Goal: Use online tool/utility: Utilize a website feature to perform a specific function

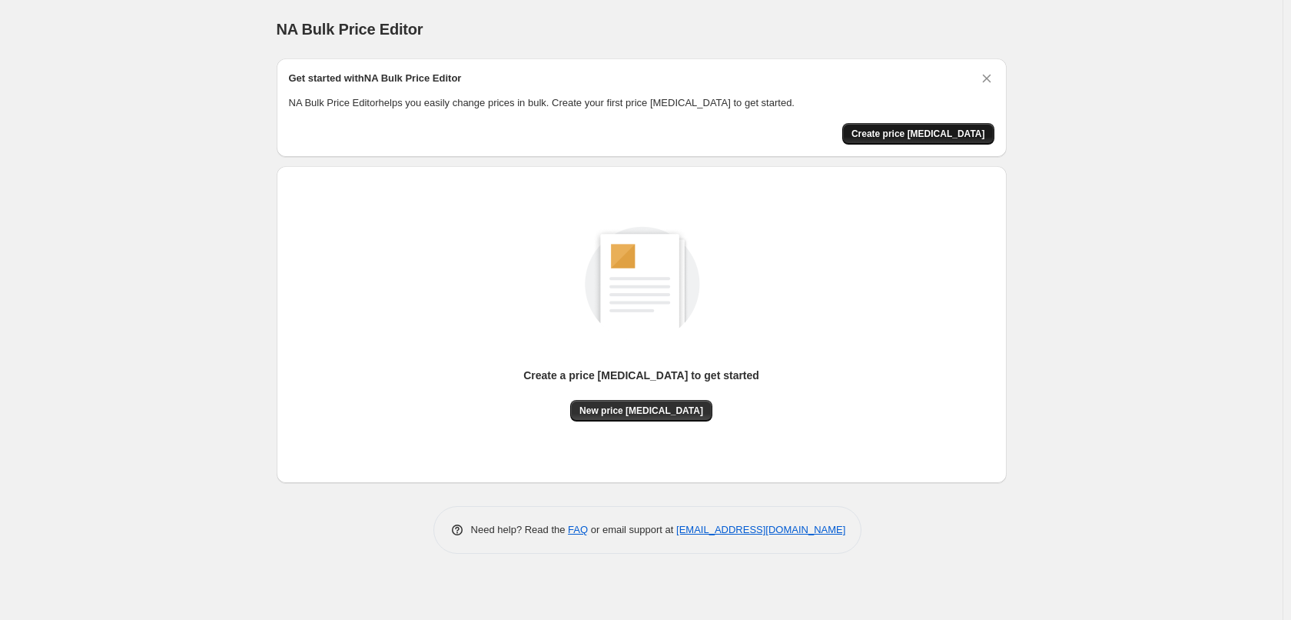
click at [937, 134] on span "Create price [MEDICAL_DATA]" at bounding box center [919, 134] width 134 height 12
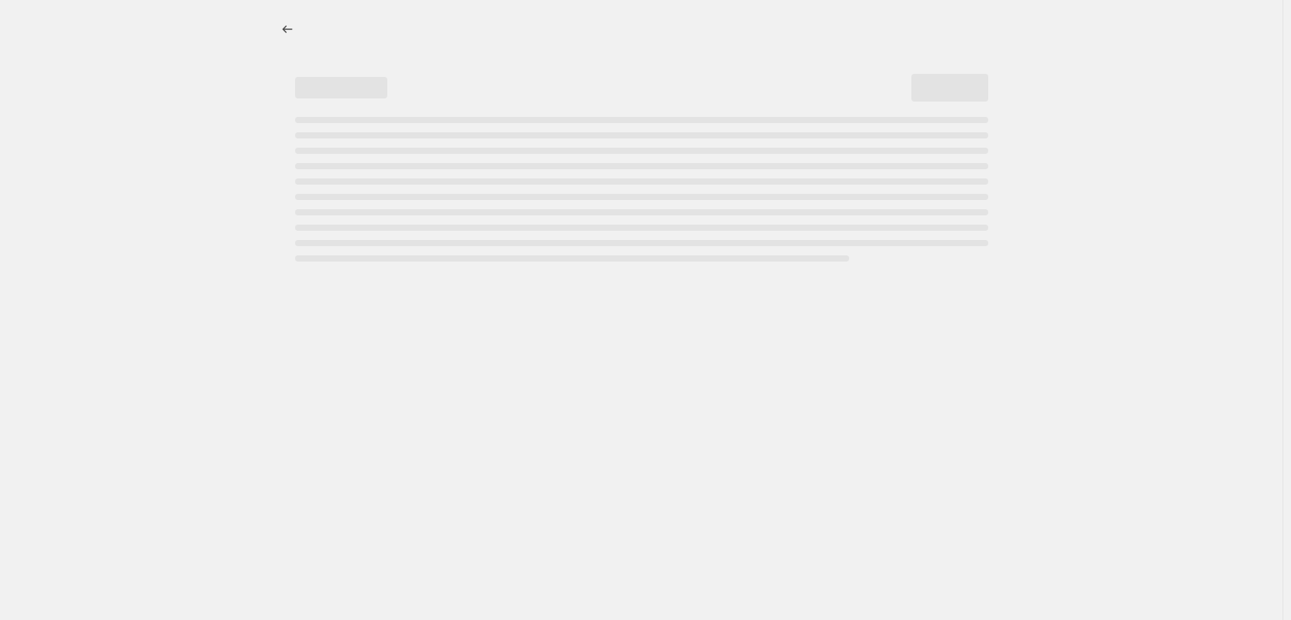
select select "percentage"
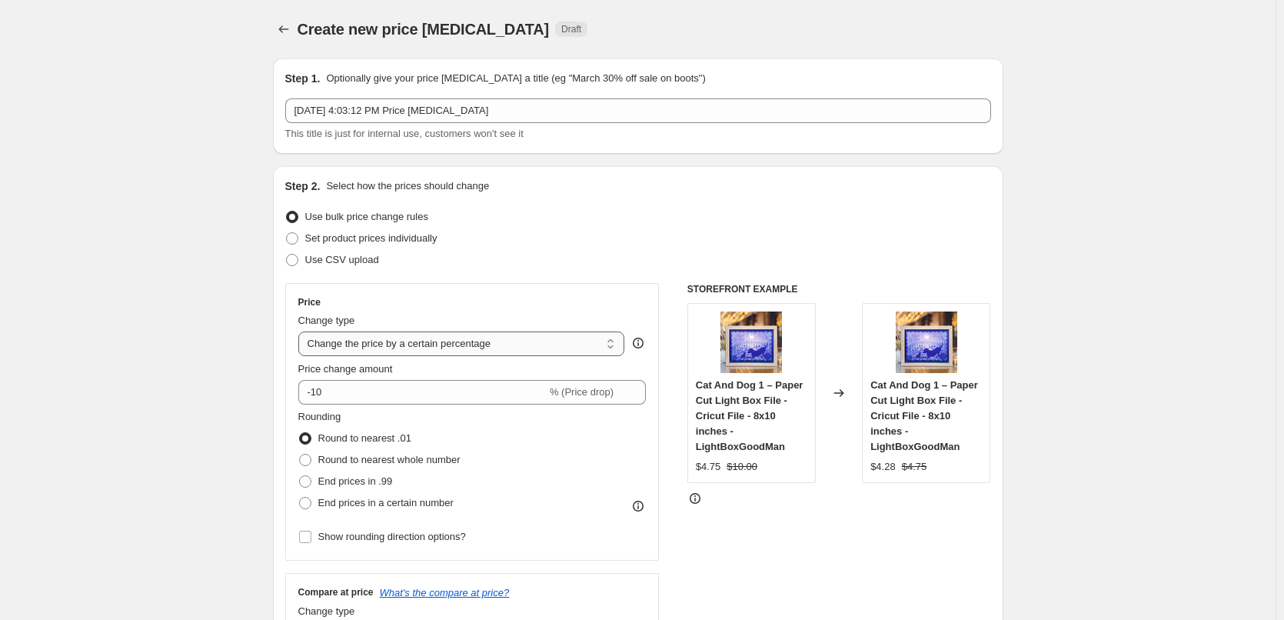
click at [593, 334] on select "Change the price to a certain amount Change the price by a certain amount Chang…" at bounding box center [461, 343] width 327 height 25
click at [680, 280] on div "Step 2. Select how the prices should change Use bulk price change rules Set pro…" at bounding box center [638, 435] width 706 height 515
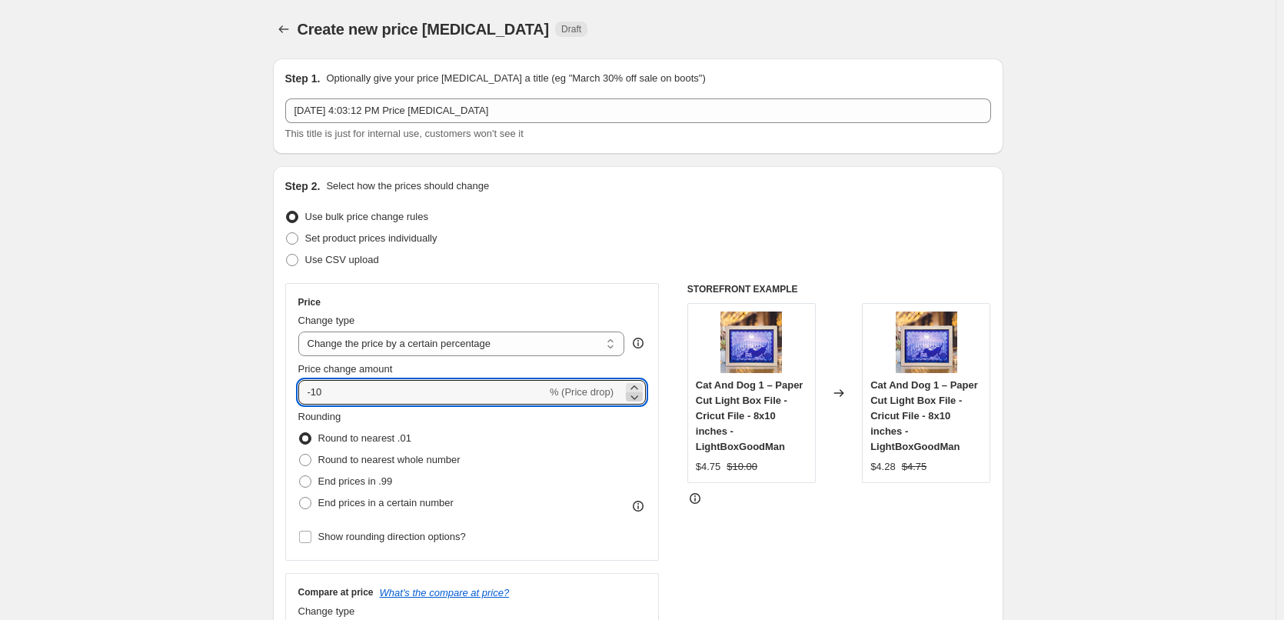
click at [639, 397] on icon at bounding box center [634, 396] width 15 height 15
click at [537, 387] on input "-11" at bounding box center [422, 392] width 248 height 25
type input "30"
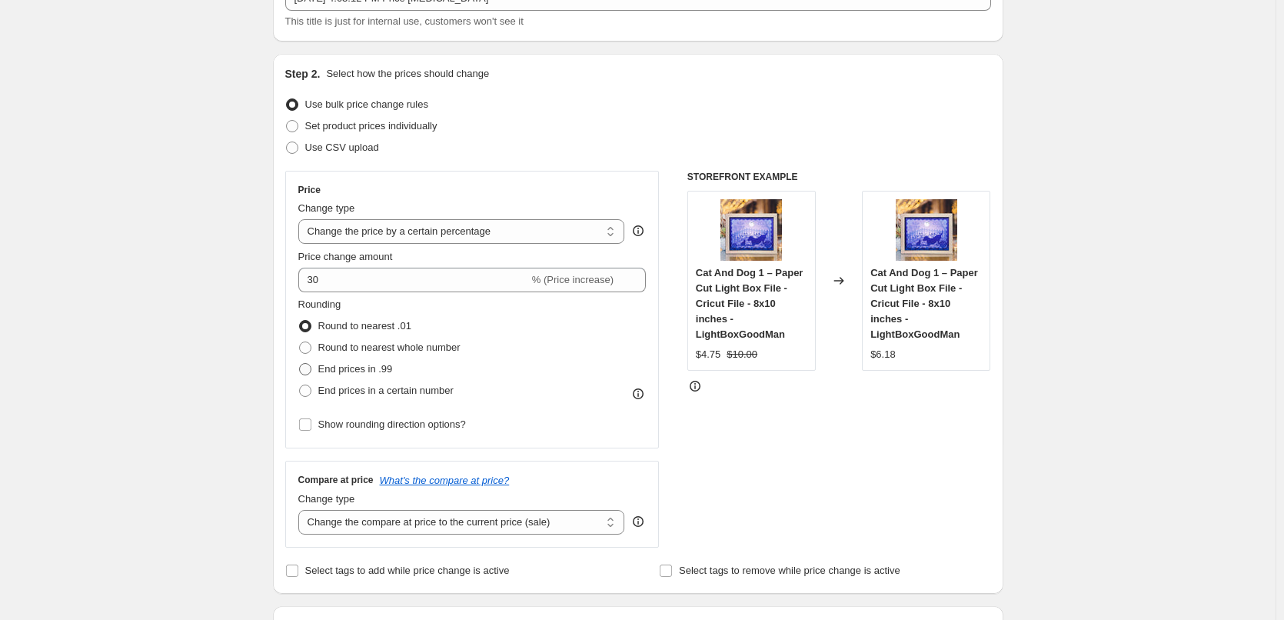
scroll to position [154, 0]
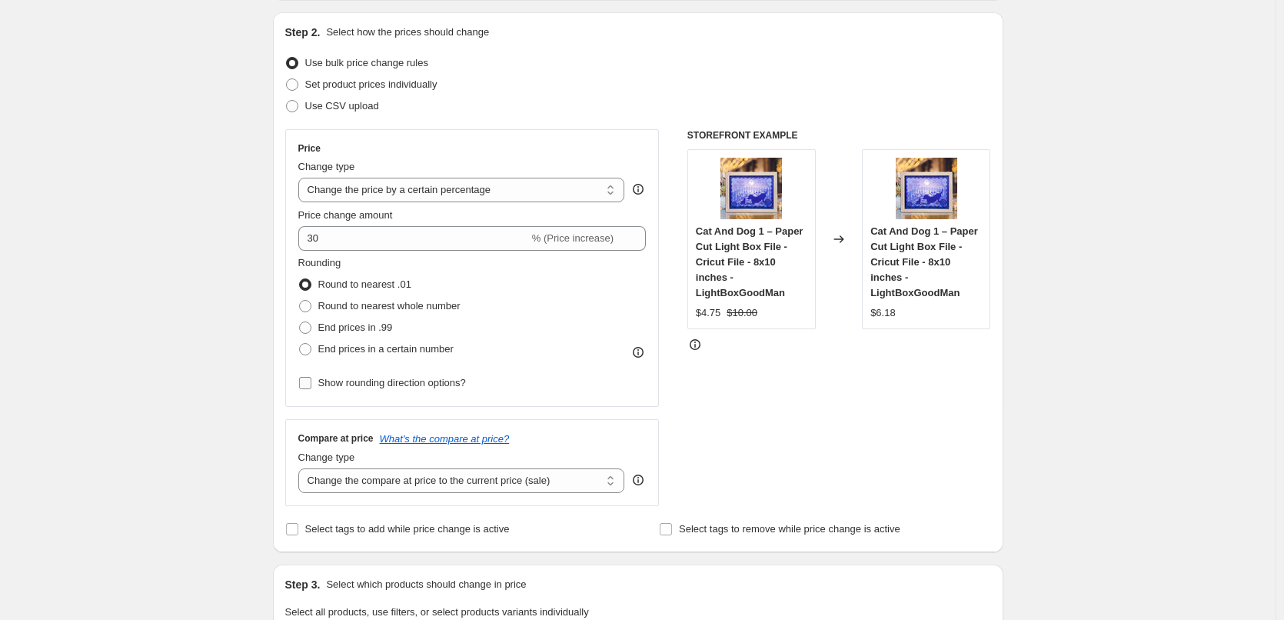
click at [367, 380] on span "Show rounding direction options?" at bounding box center [392, 383] width 148 height 12
click at [311, 380] on input "Show rounding direction options?" at bounding box center [305, 383] width 12 height 12
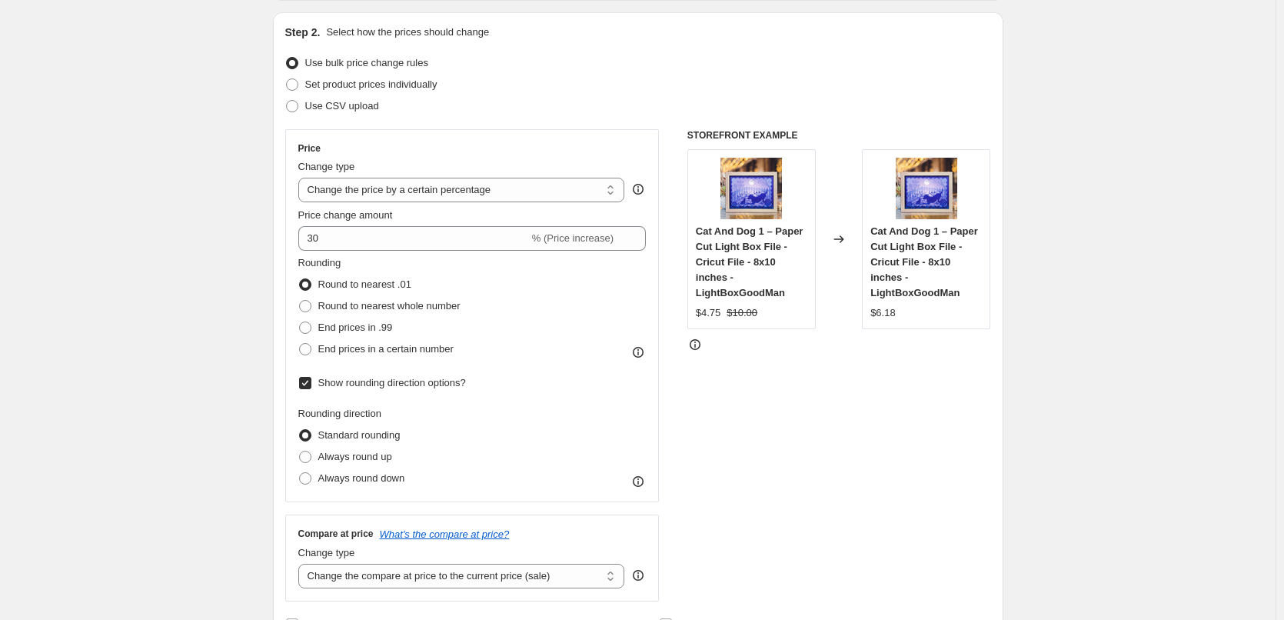
click at [367, 380] on span "Show rounding direction options?" at bounding box center [392, 383] width 148 height 12
click at [311, 380] on input "Show rounding direction options?" at bounding box center [305, 383] width 12 height 12
checkbox input "false"
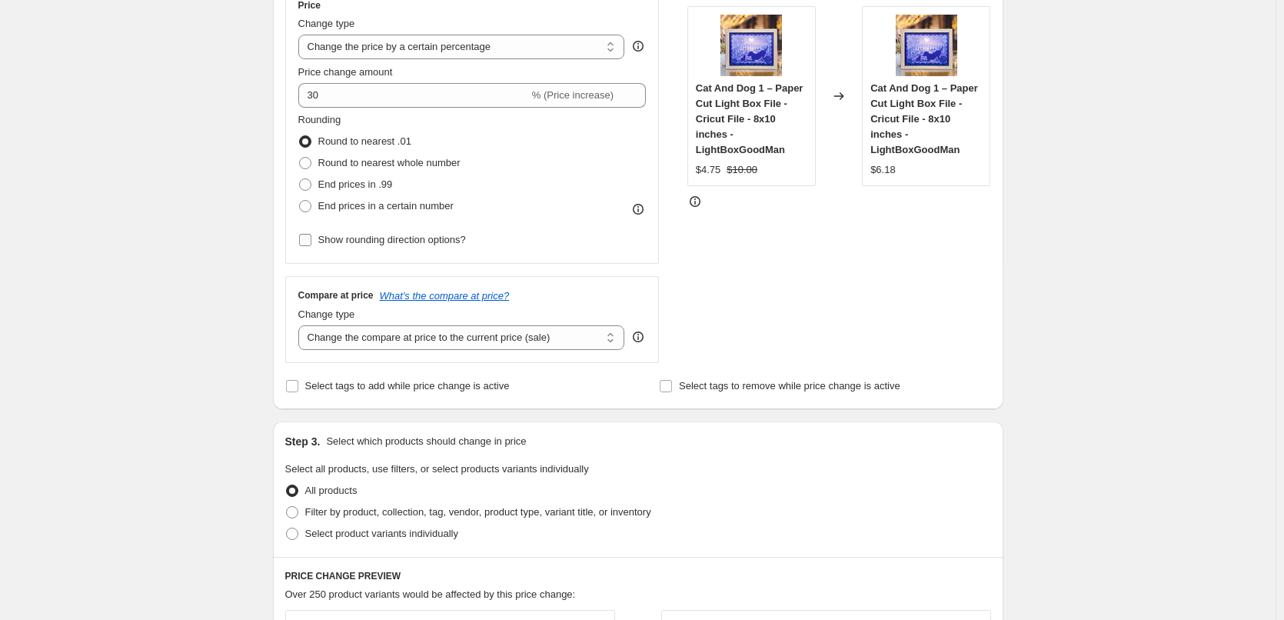
scroll to position [307, 0]
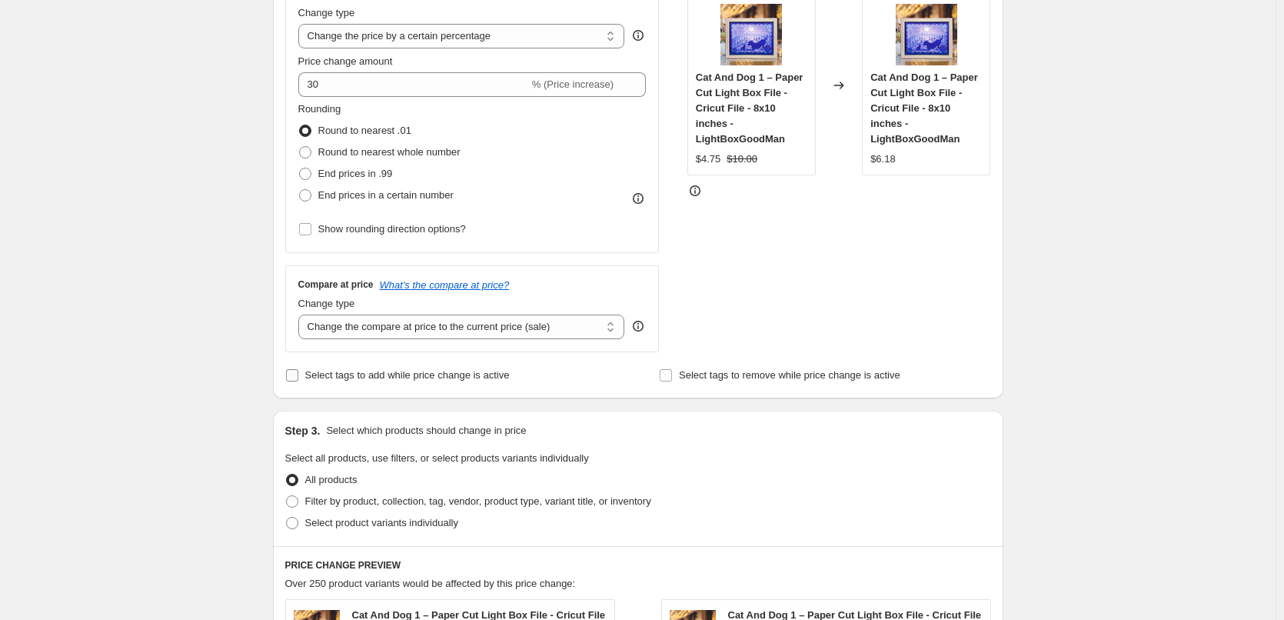
click at [470, 375] on span "Select tags to add while price change is active" at bounding box center [407, 375] width 204 height 12
click at [298, 375] on input "Select tags to add while price change is active" at bounding box center [292, 375] width 12 height 12
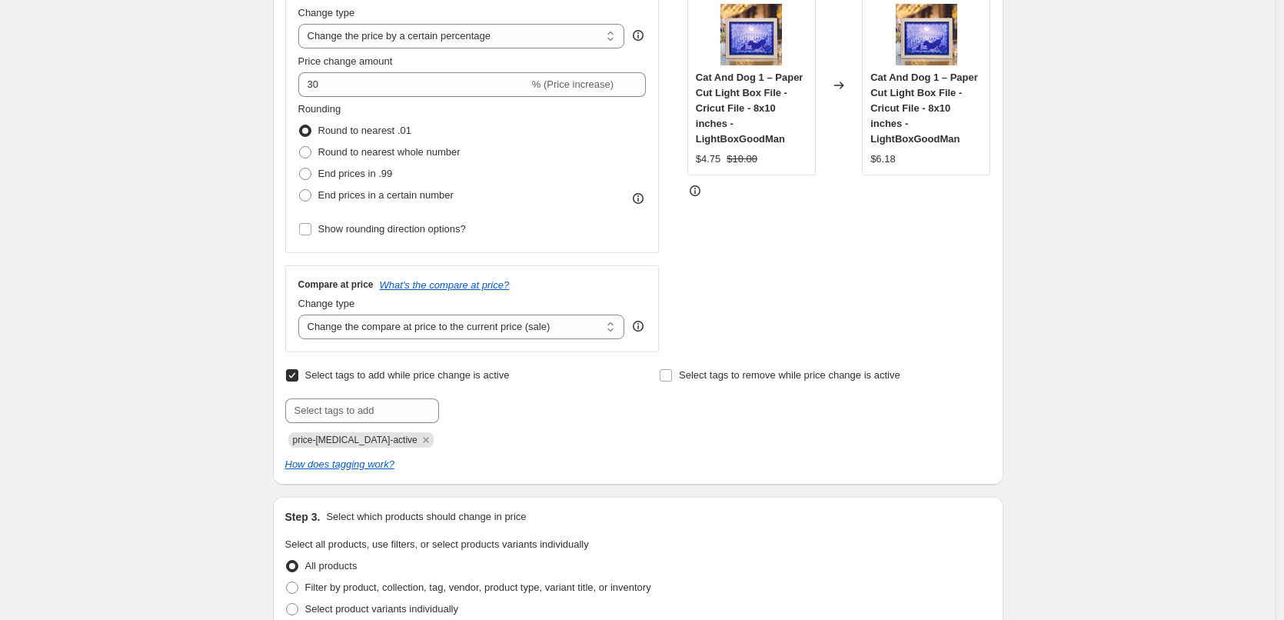
click at [474, 375] on span "Select tags to add while price change is active" at bounding box center [407, 375] width 204 height 12
click at [298, 375] on input "Select tags to add while price change is active" at bounding box center [292, 375] width 12 height 12
checkbox input "false"
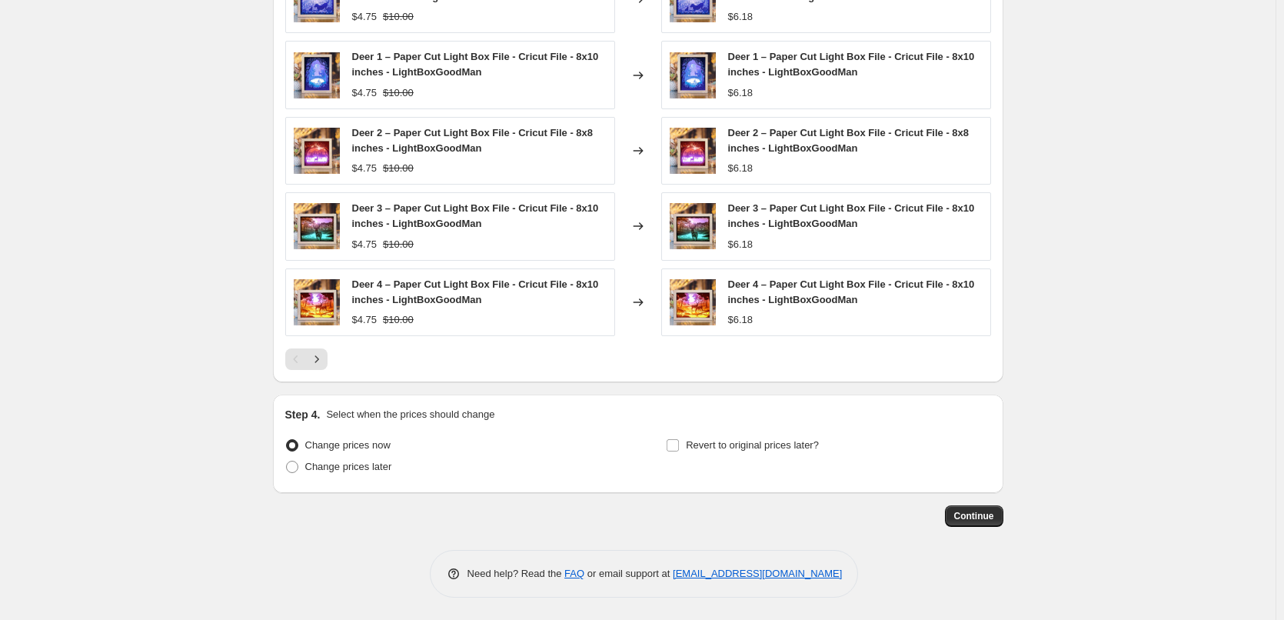
scroll to position [942, 0]
click at [955, 507] on button "Continue" at bounding box center [974, 515] width 58 height 22
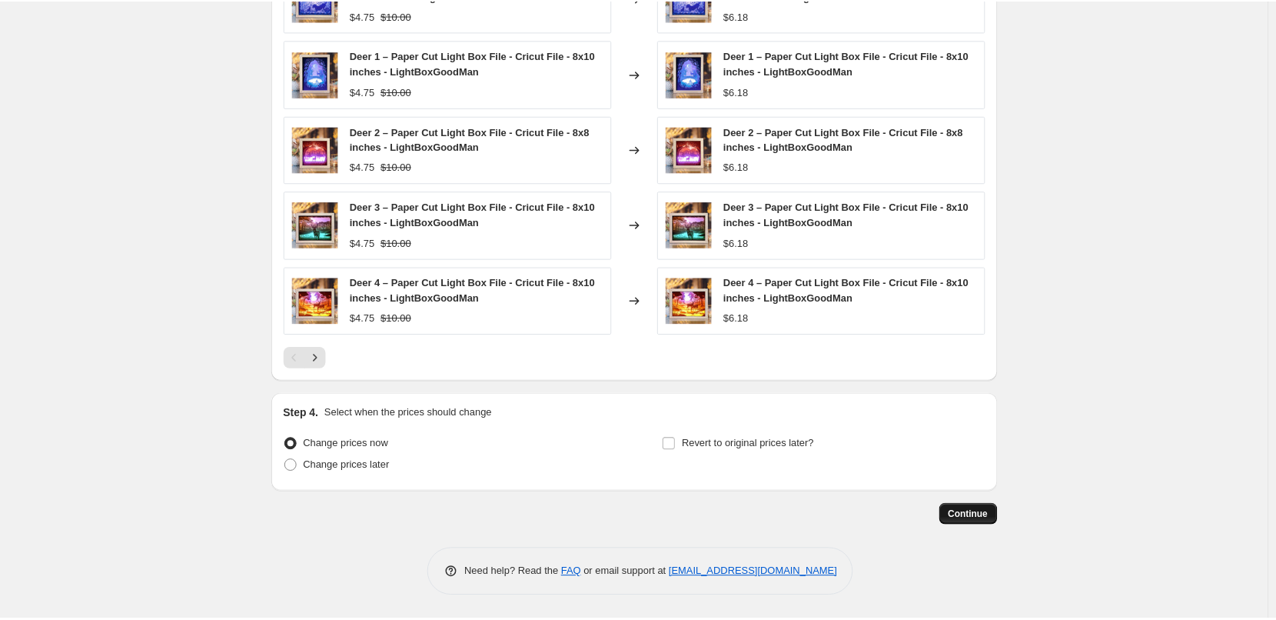
scroll to position [0, 0]
